Goal: Find specific page/section: Find specific page/section

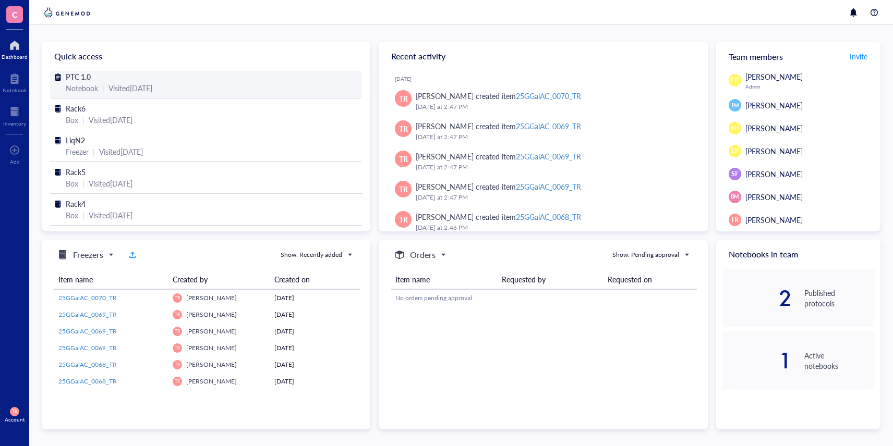
click at [86, 78] on span "PTC 1.0" at bounding box center [78, 76] width 25 height 10
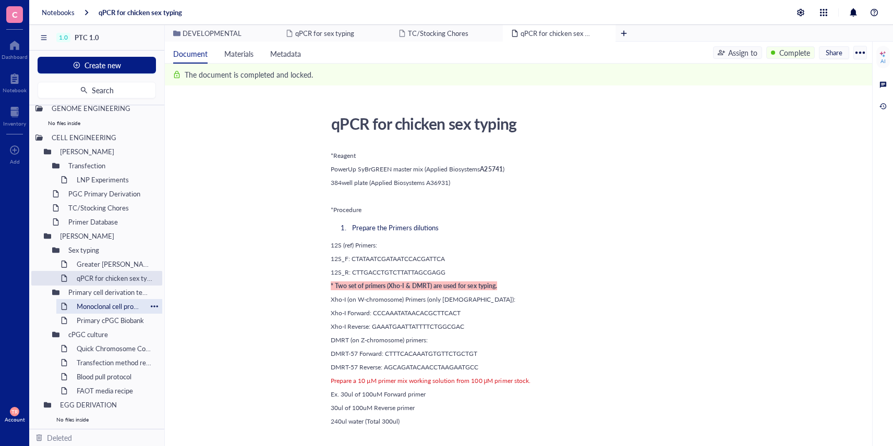
scroll to position [66, 0]
click at [104, 393] on div "FAOT media recipe" at bounding box center [109, 392] width 75 height 15
